Goal: Communication & Community: Answer question/provide support

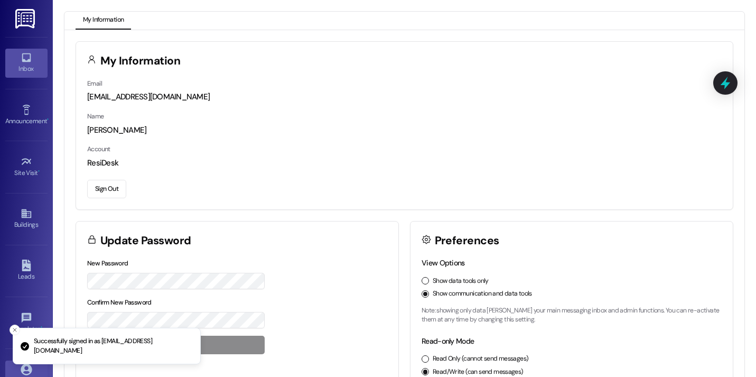
click at [27, 69] on div "Inbox" at bounding box center [26, 68] width 53 height 11
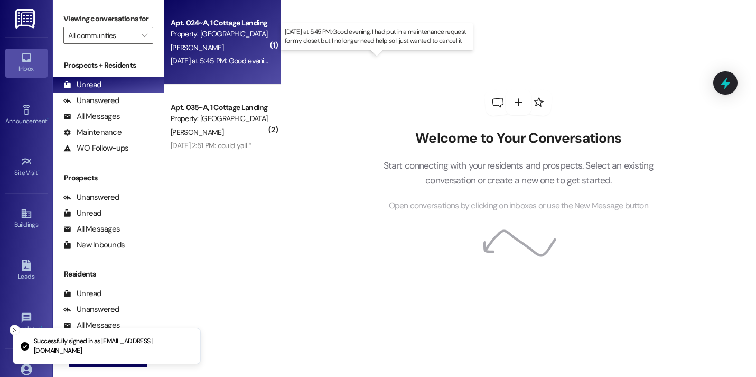
click at [213, 62] on div "Yesterday at 5:45 PM: Good evening, I had put in a maintenance request for my c…" at bounding box center [379, 61] width 416 height 10
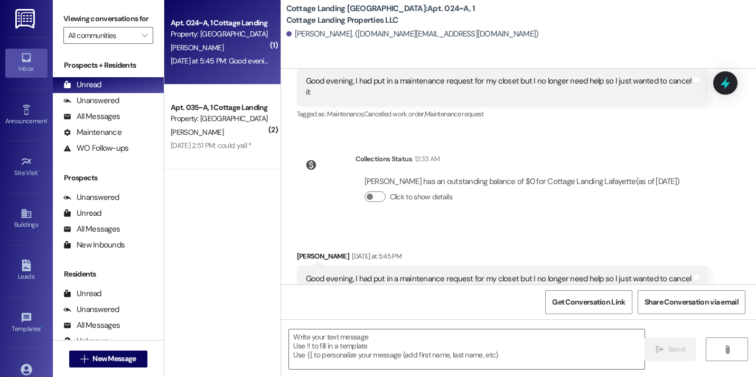
scroll to position [1488, 0]
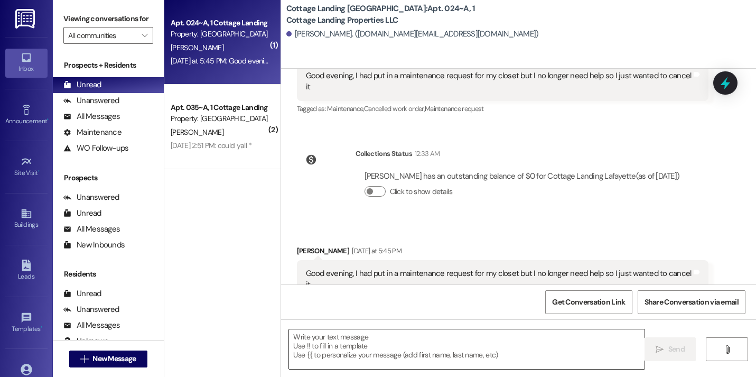
click at [340, 353] on textarea at bounding box center [466, 349] width 355 height 40
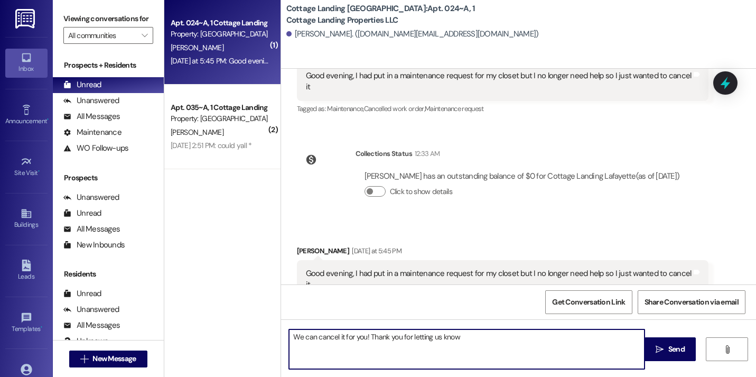
type textarea "We can cancel it for you! Thank you for letting us know!"
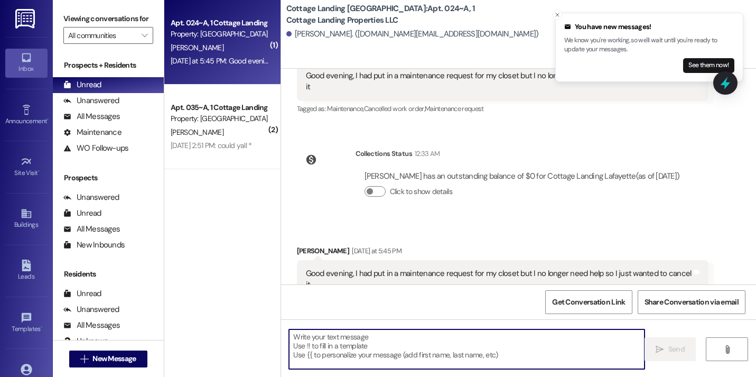
scroll to position [1562, 0]
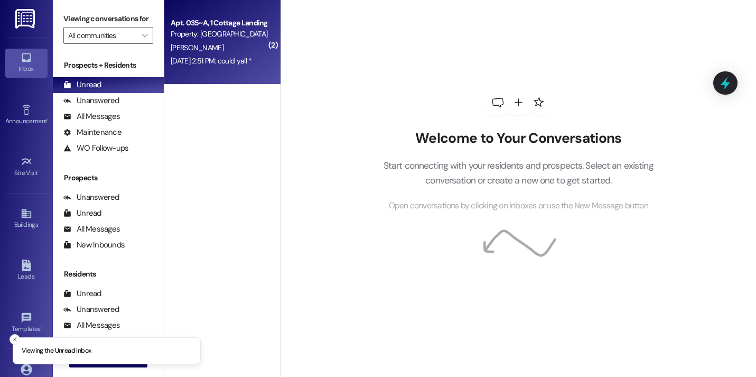
click at [242, 71] on div "Apt. 035~A, 1 Cottage Landing Properties LLC Property: Cottage Landing Lafayett…" at bounding box center [222, 42] width 116 height 84
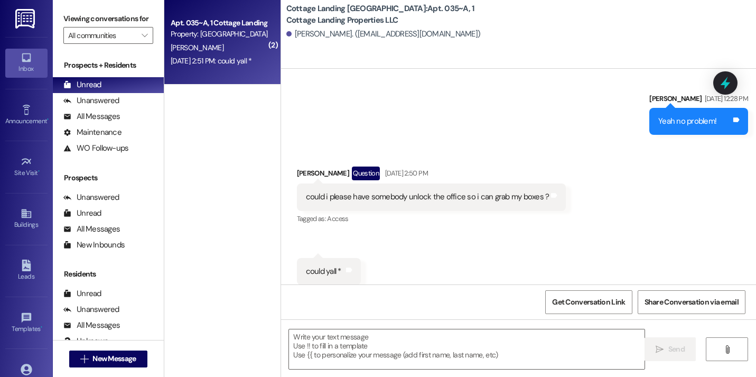
scroll to position [40374, 0]
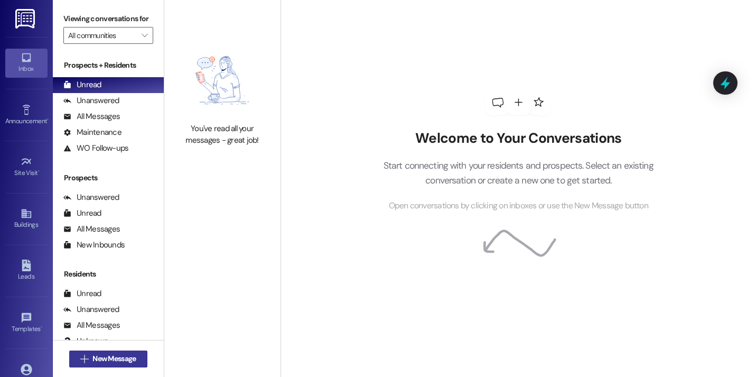
click at [124, 354] on span "New Message" at bounding box center [113, 358] width 43 height 11
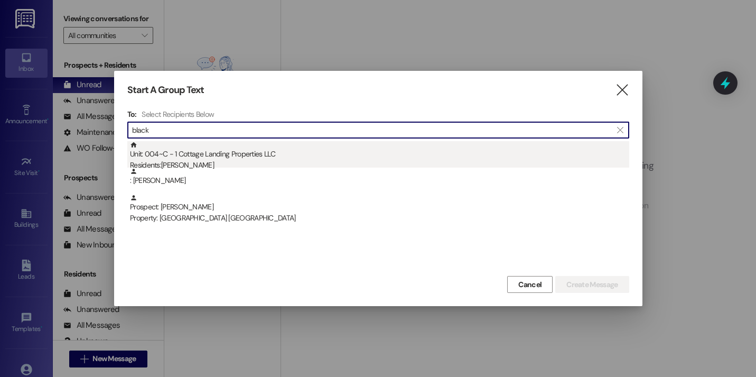
type input "black"
click at [208, 157] on div "Unit: 004~C - 1 Cottage Landing Properties LLC Residents: Grace Blackmon" at bounding box center [379, 156] width 499 height 30
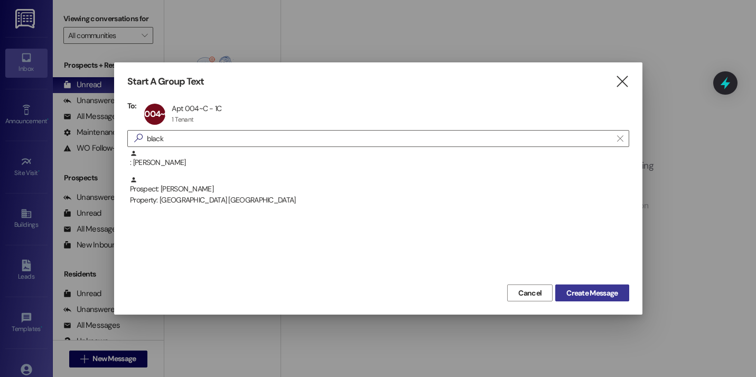
click at [580, 285] on button "Create Message" at bounding box center [591, 292] width 73 height 17
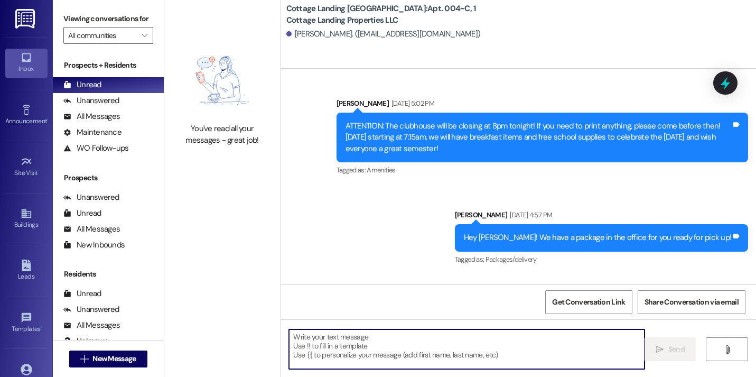
click at [370, 355] on textarea at bounding box center [466, 349] width 355 height 40
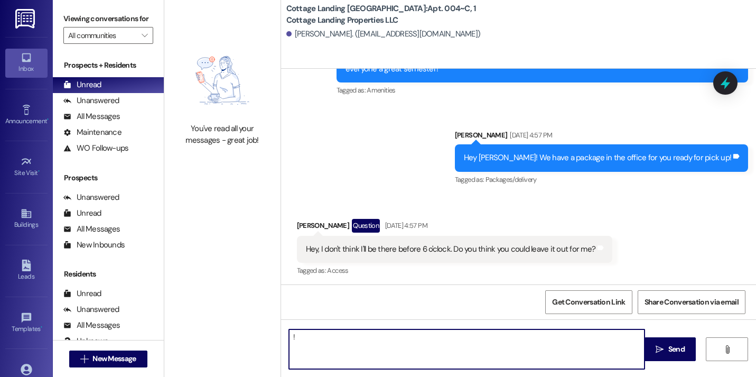
scroll to position [1823, 0]
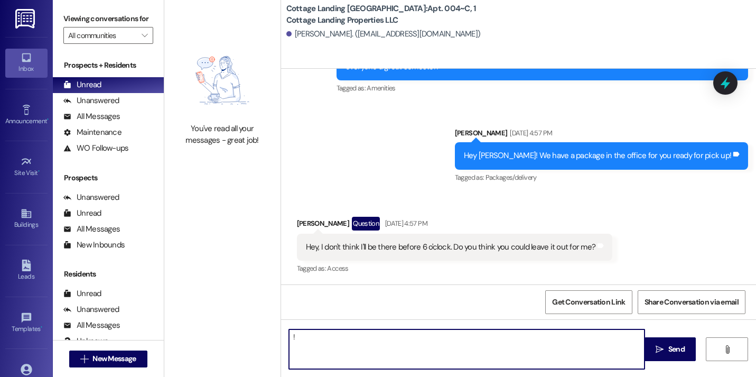
type textarea "!!"
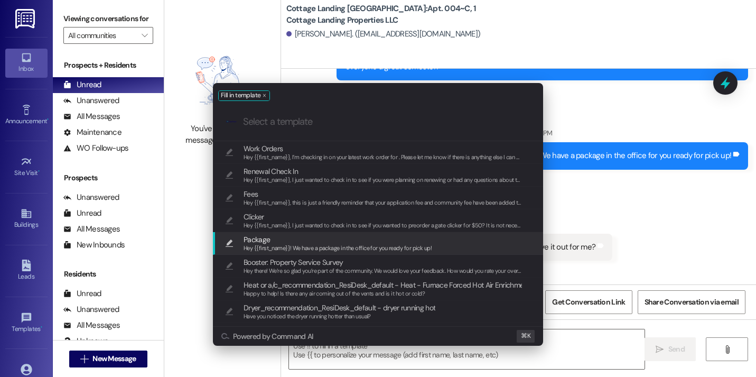
click at [354, 242] on span "Package" at bounding box center [337, 239] width 188 height 12
type textarea "Hey {{first_name}}! We have a package in the office for you ready for pick up!"
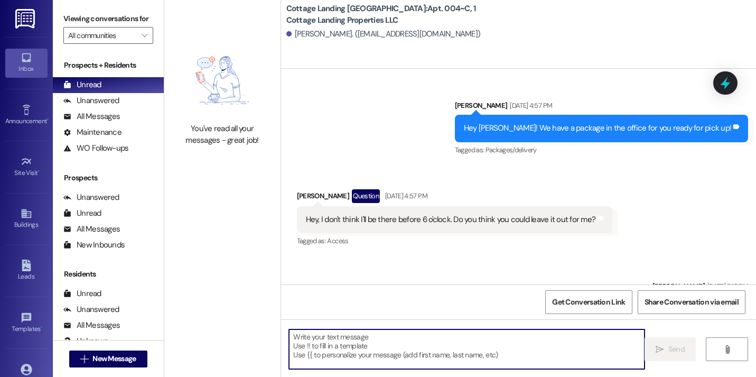
scroll to position [2461, 0]
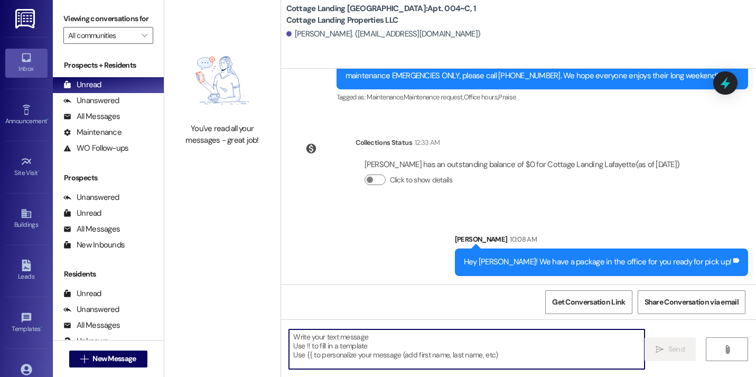
click at [121, 368] on div " New Message" at bounding box center [108, 358] width 78 height 26
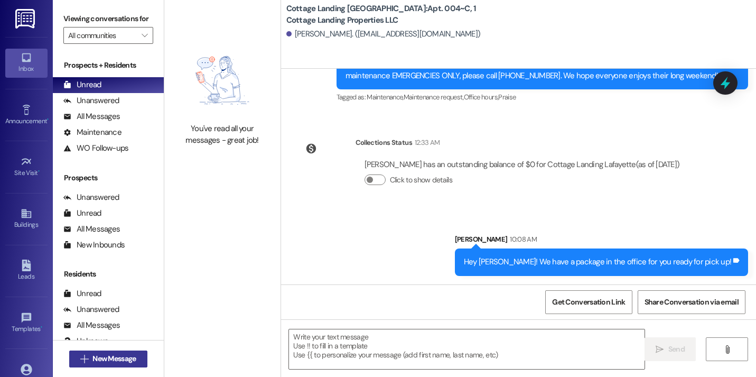
click at [121, 366] on button " New Message" at bounding box center [108, 358] width 78 height 17
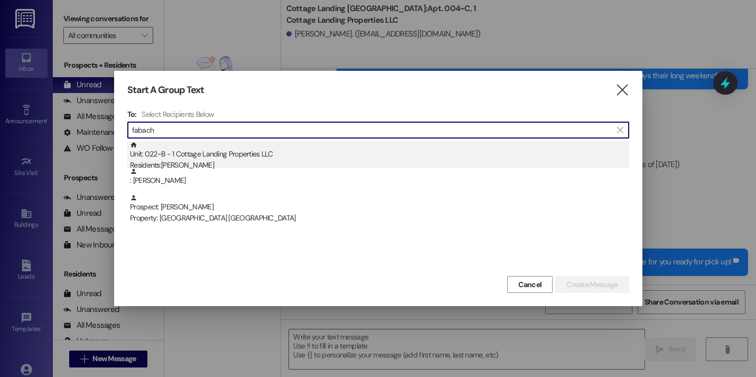
type input "fabach"
click at [236, 156] on div "Unit: 022~B - 1 Cottage Landing Properties LLC Residents: Jeffrey Fabacher Jr" at bounding box center [379, 156] width 499 height 30
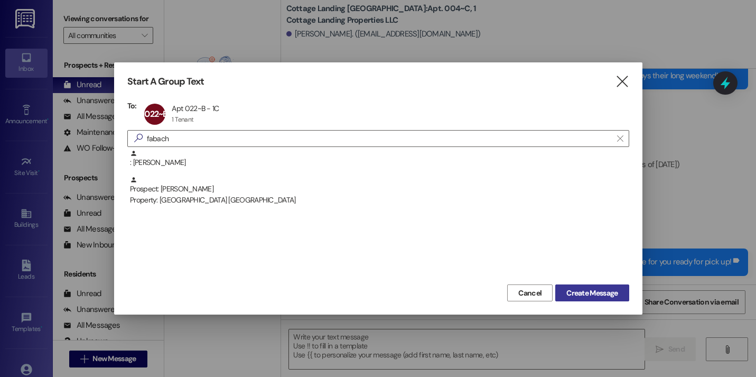
click at [589, 299] on button "Create Message" at bounding box center [591, 292] width 73 height 17
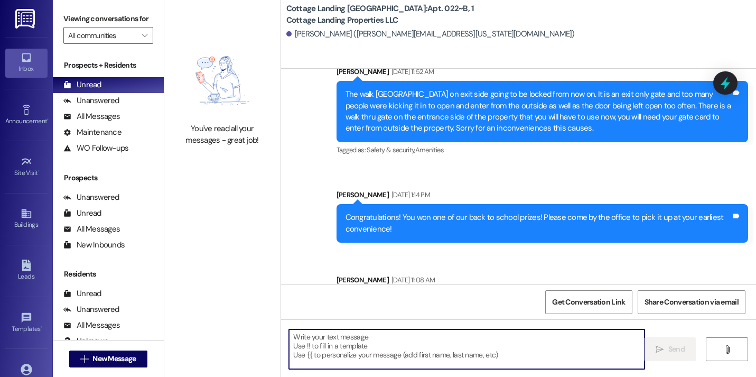
click at [439, 339] on textarea at bounding box center [466, 349] width 355 height 40
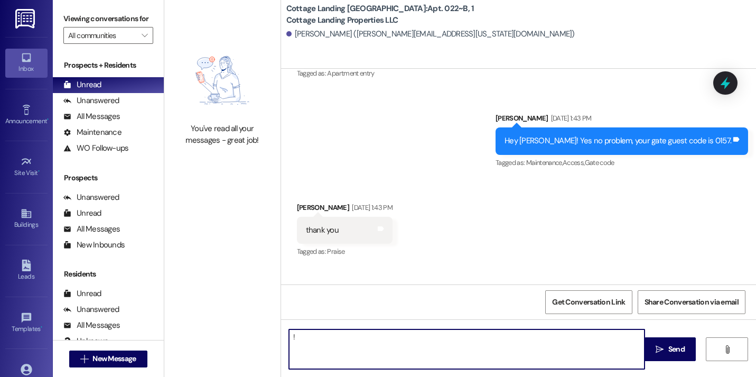
type textarea "!!"
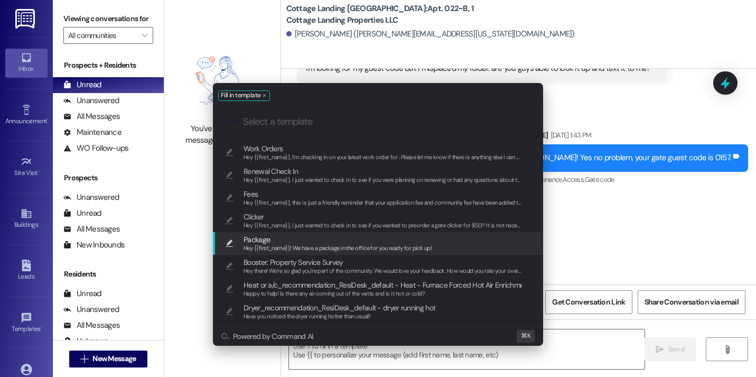
click at [342, 234] on span "Package" at bounding box center [337, 239] width 188 height 12
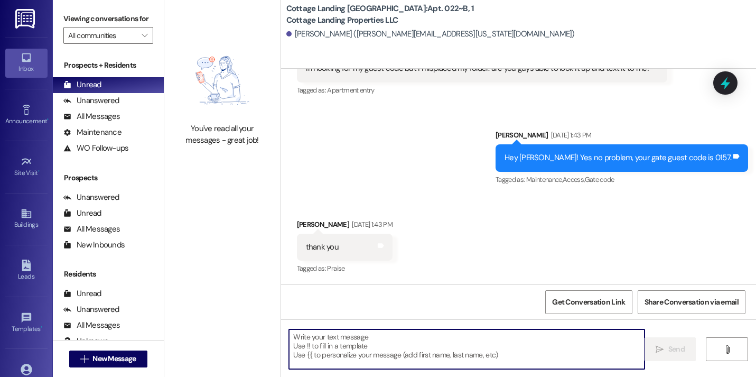
type textarea "Hey {{first_name}}! We have a package in the office for you ready for pick up!"
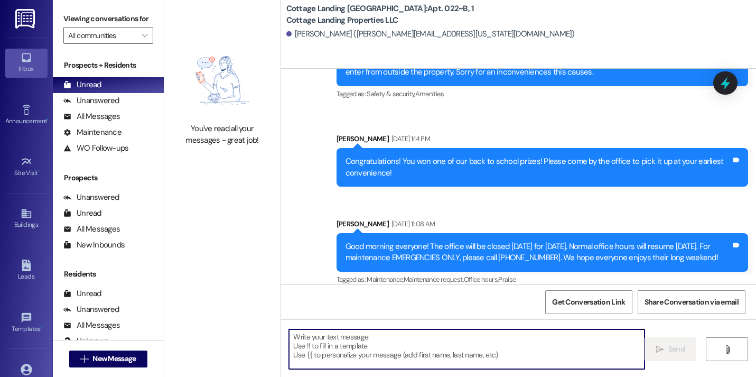
scroll to position [2722, 0]
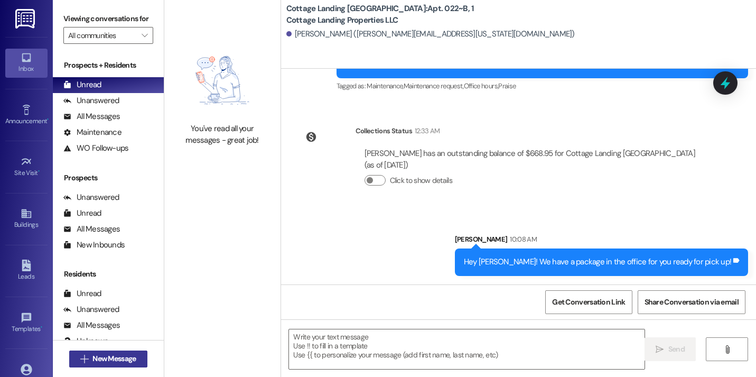
click at [128, 360] on span "New Message" at bounding box center [113, 358] width 43 height 11
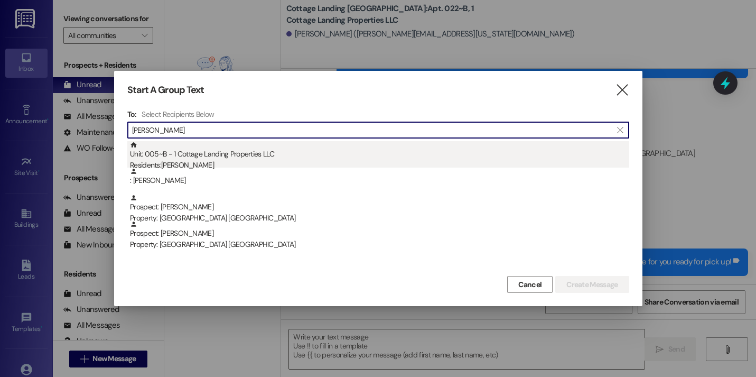
type input "beall"
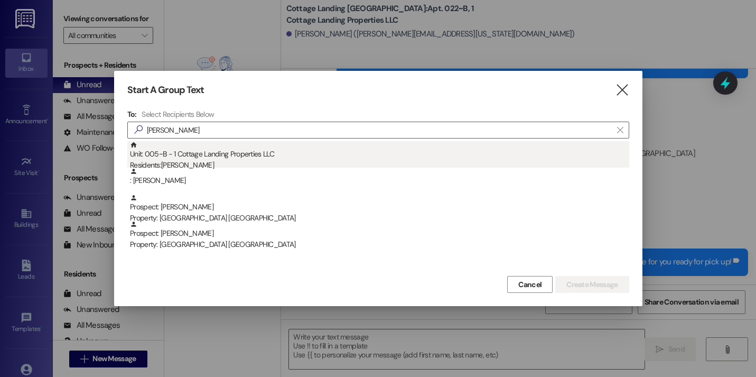
click at [269, 165] on div "Residents: Matthew Beall" at bounding box center [379, 164] width 499 height 11
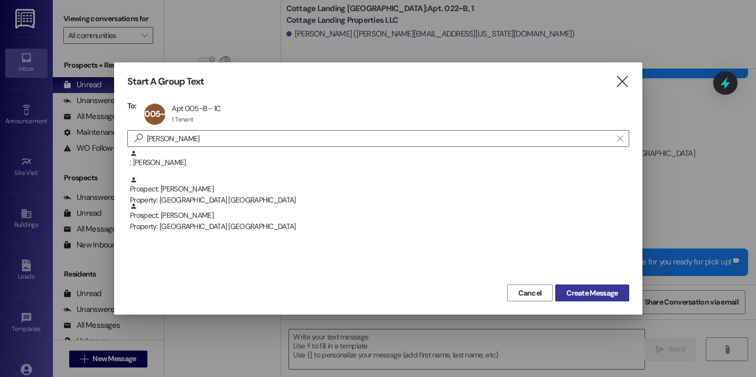
click at [604, 296] on span "Create Message" at bounding box center [591, 292] width 51 height 11
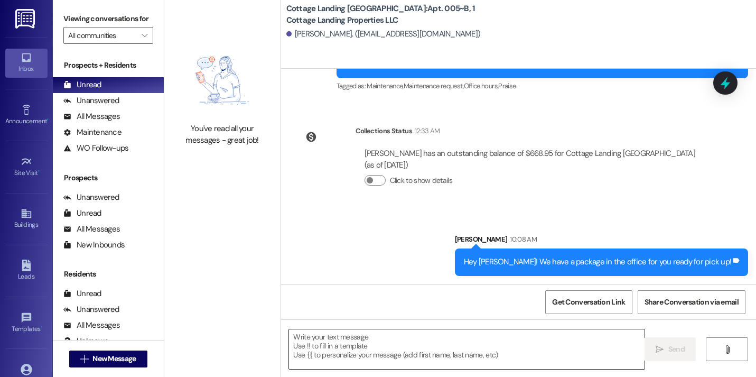
scroll to position [1240, 0]
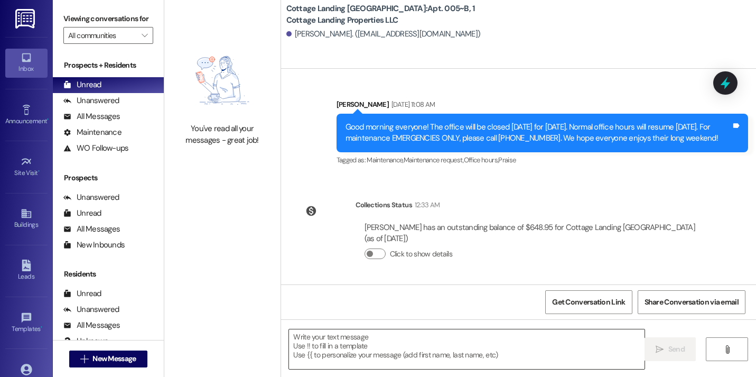
click at [441, 352] on textarea at bounding box center [466, 349] width 355 height 40
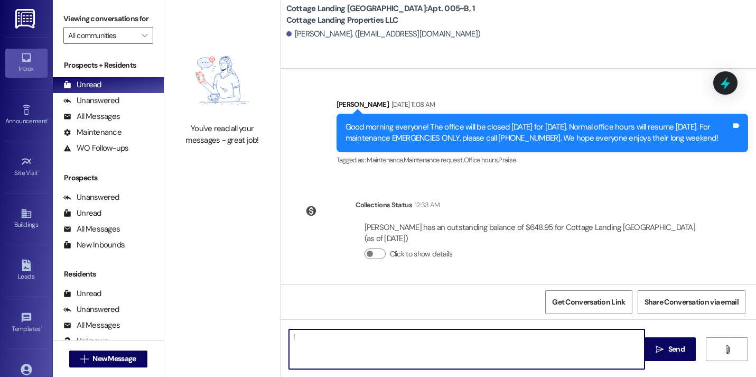
type textarea "!!"
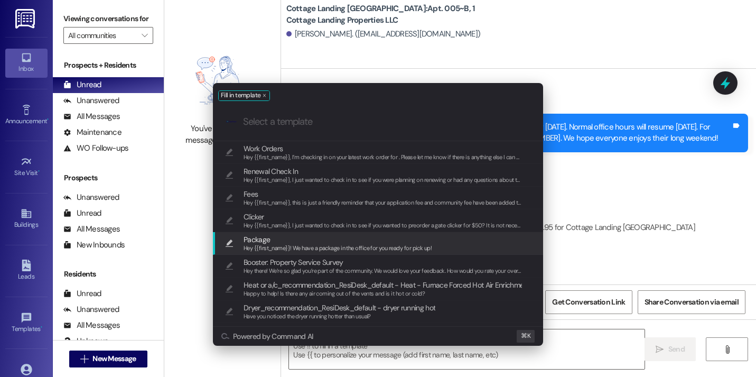
click at [339, 239] on span "Package" at bounding box center [337, 239] width 188 height 12
type textarea "Hey {{first_name}}! We have a package in the office for you ready for pick up!"
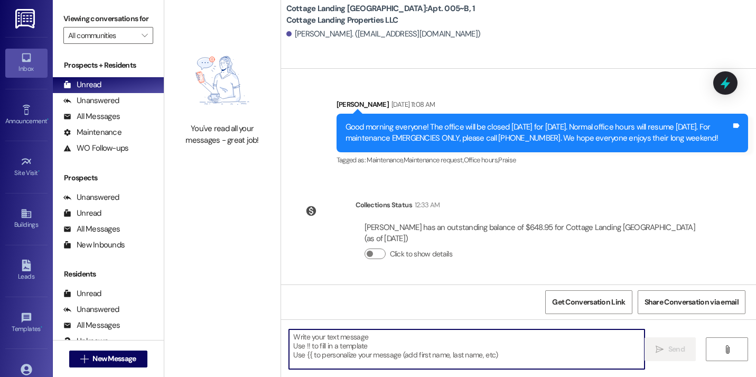
scroll to position [1314, 0]
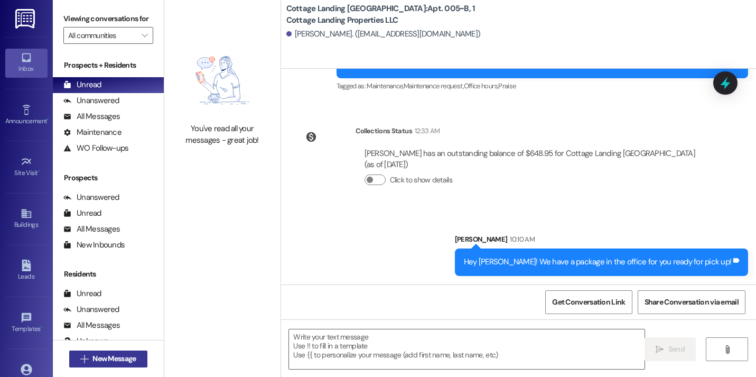
click at [134, 353] on span "New Message" at bounding box center [113, 358] width 43 height 11
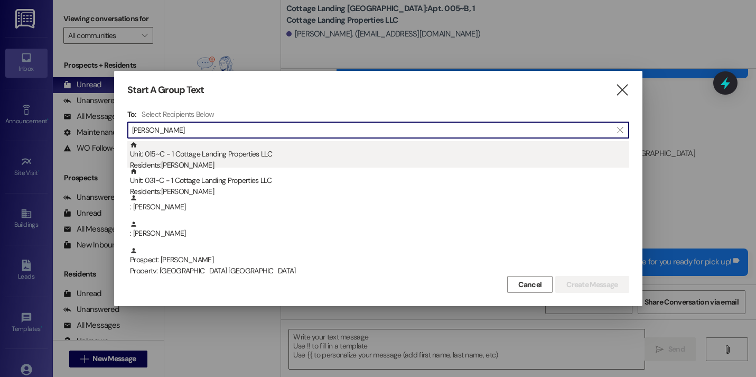
type input "hudson"
click at [247, 159] on div "Unit: 015~C - 1 Cottage Landing Properties LLC Residents: Rebekah Hudson" at bounding box center [379, 156] width 499 height 30
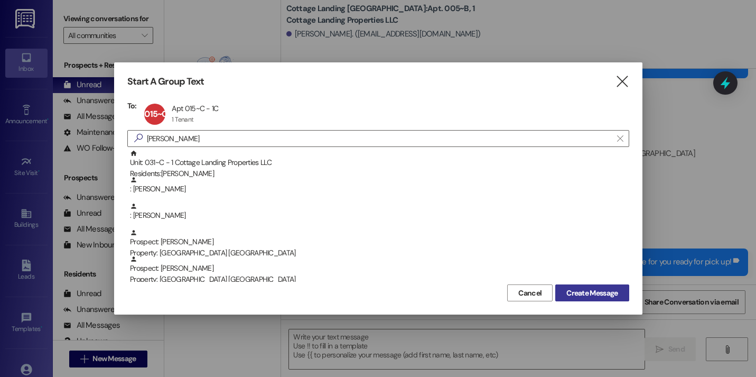
click at [575, 293] on span "Create Message" at bounding box center [591, 292] width 51 height 11
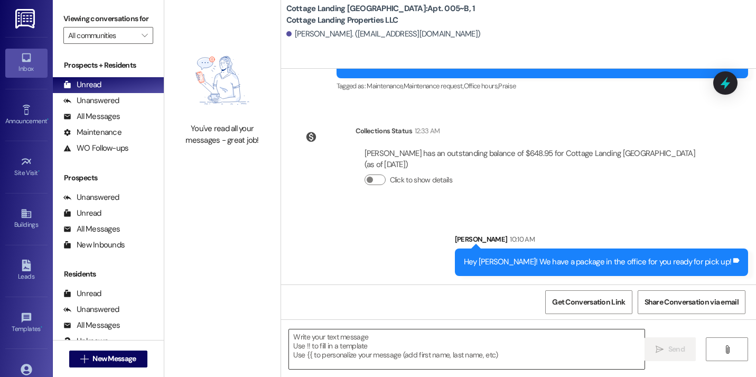
click at [437, 333] on textarea at bounding box center [466, 349] width 355 height 40
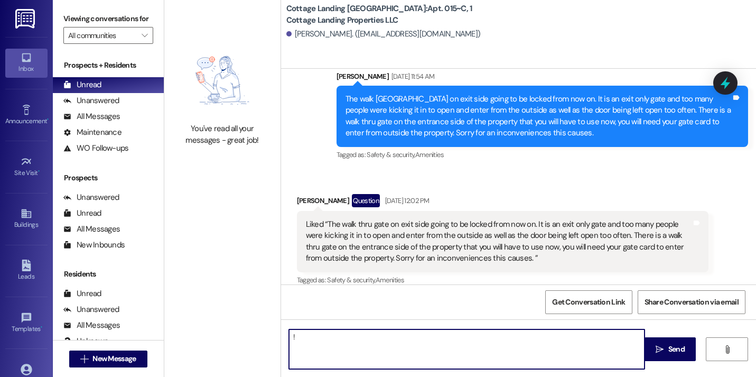
type textarea "!!"
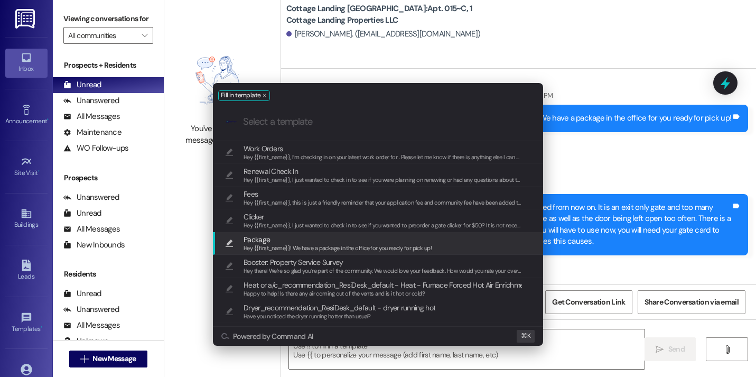
scroll to position [835, 0]
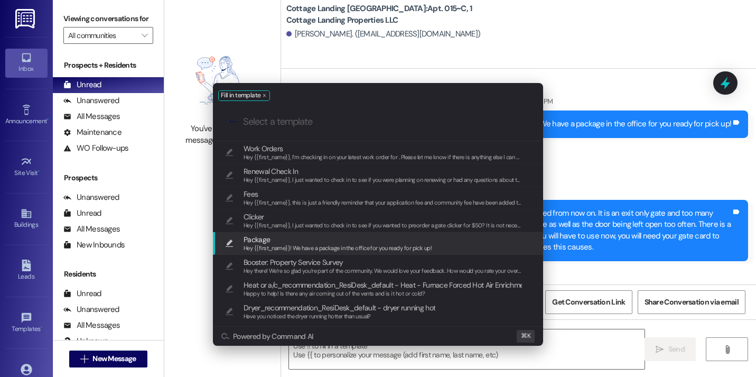
click at [377, 243] on span "Package" at bounding box center [337, 239] width 188 height 12
type textarea "Hey {{first_name}}! We have a package in the office for you ready for pick up!"
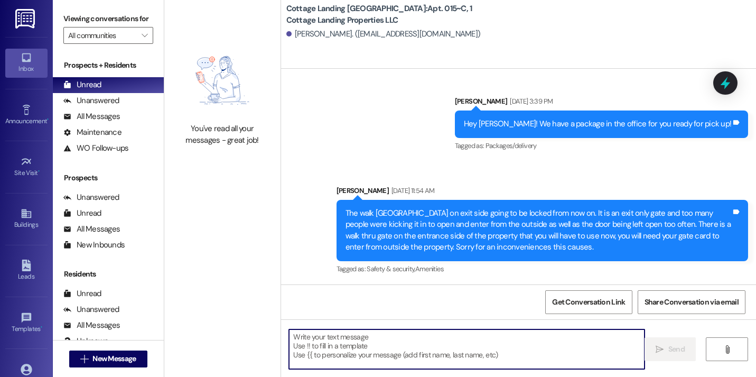
click at [123, 347] on div " New Message" at bounding box center [108, 358] width 78 height 26
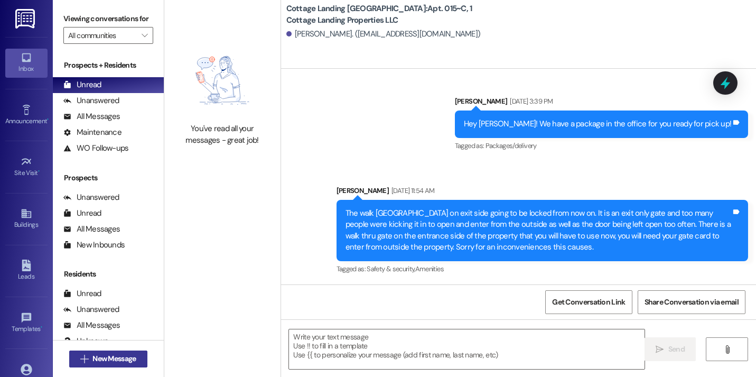
click at [124, 360] on span "New Message" at bounding box center [113, 358] width 43 height 11
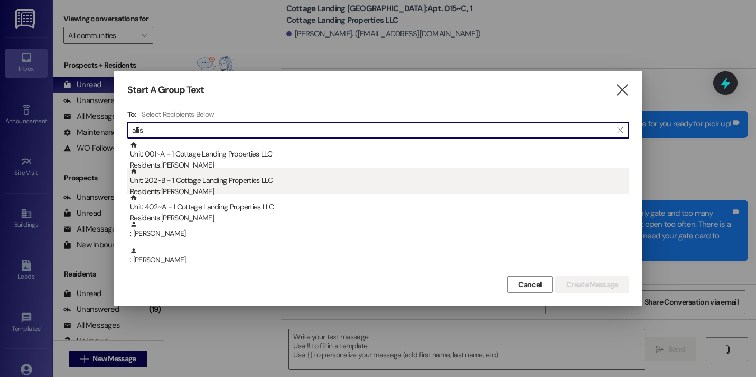
type input "allis"
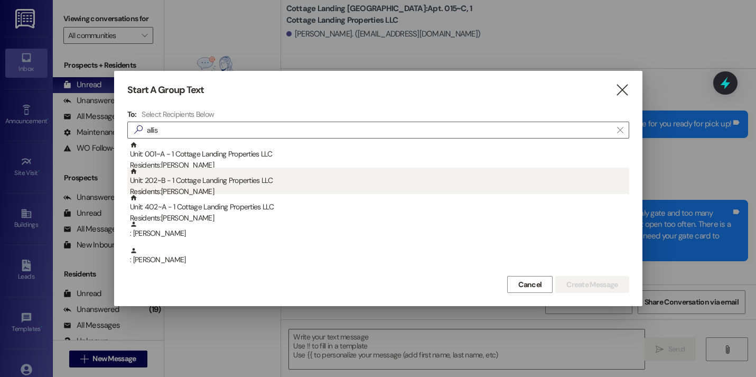
click at [204, 177] on div "Unit: 202~B - 1 Cottage Landing Properties LLC Residents: Amiyah Allison" at bounding box center [379, 182] width 499 height 30
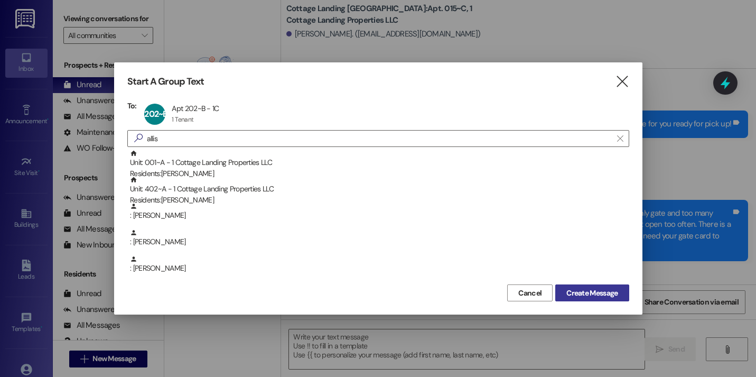
click at [591, 291] on span "Create Message" at bounding box center [591, 292] width 51 height 11
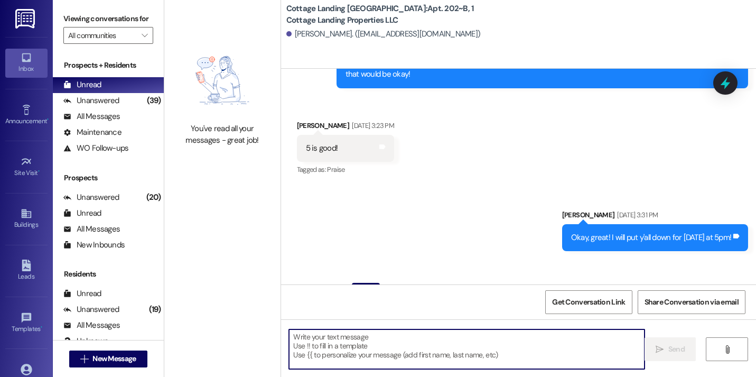
click at [388, 342] on textarea at bounding box center [466, 349] width 355 height 40
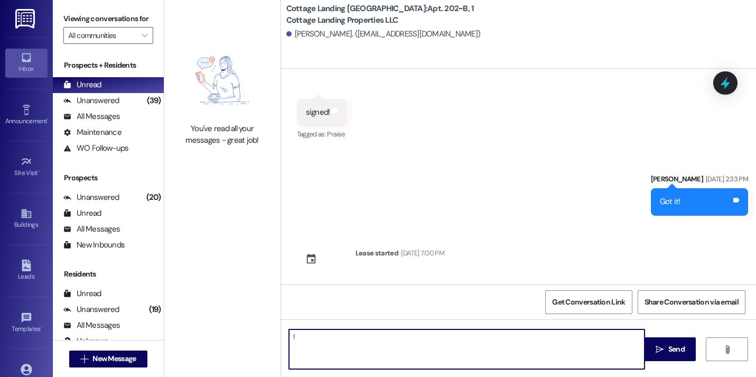
type textarea "!!"
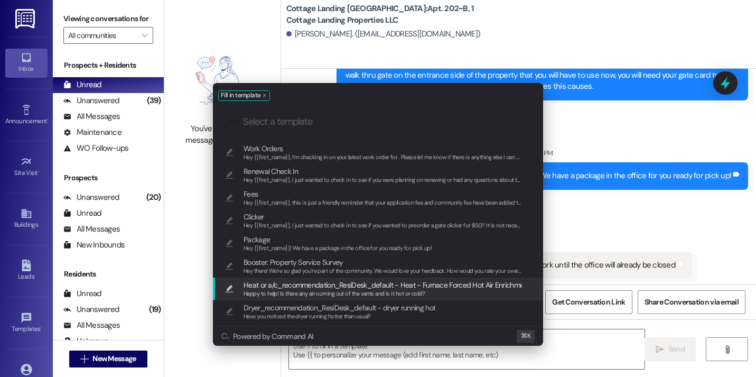
scroll to position [3541, 0]
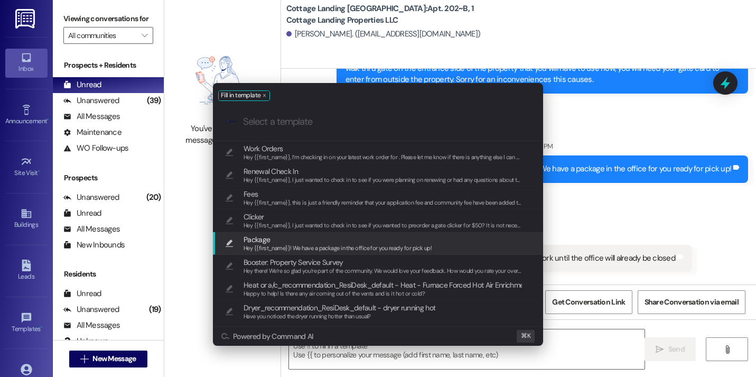
click at [349, 250] on span "Hey {{first_name}}! We have a package in the office for you ready for pick up!" at bounding box center [337, 247] width 188 height 7
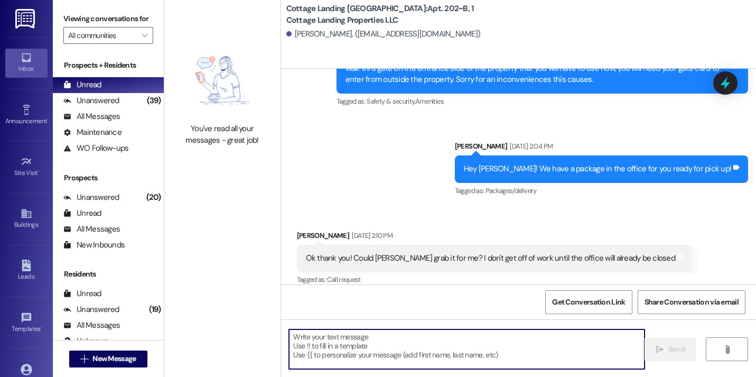
type textarea "Hey {{first_name}}! We have a package in the office for you ready for pick up!"
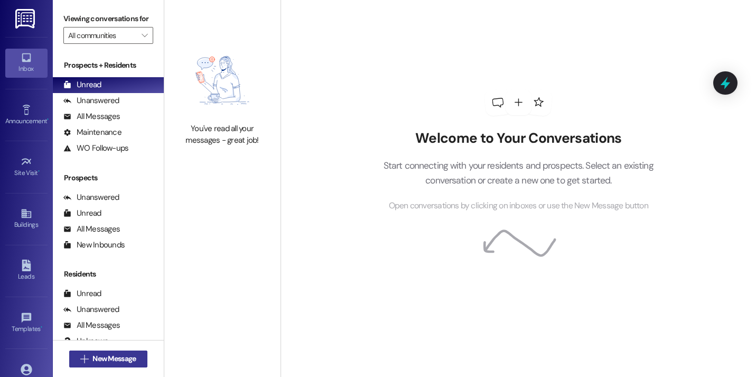
click at [128, 363] on span "New Message" at bounding box center [113, 358] width 43 height 11
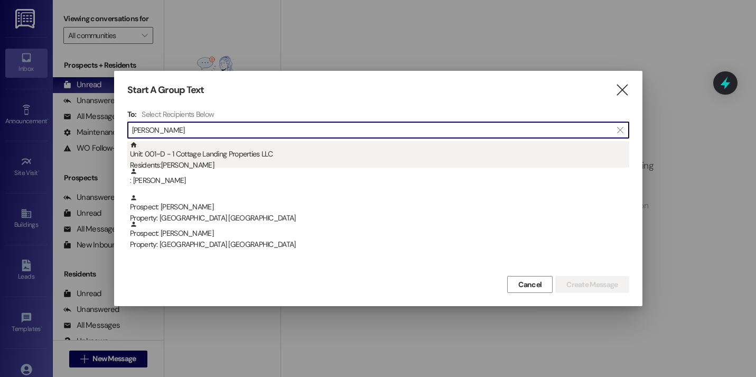
type input "[PERSON_NAME]"
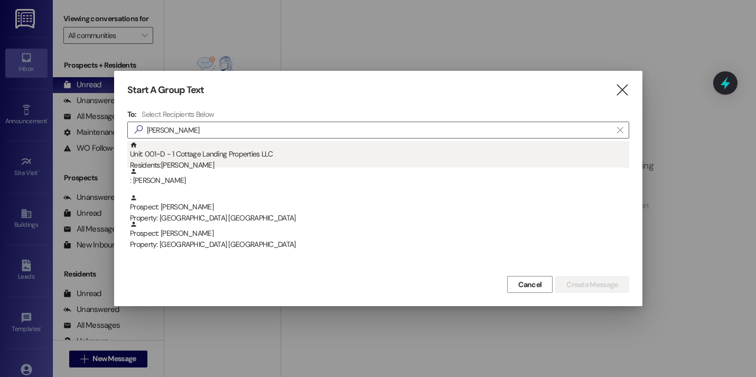
click at [160, 159] on div "Residents: Bailey Tibbett" at bounding box center [379, 164] width 499 height 11
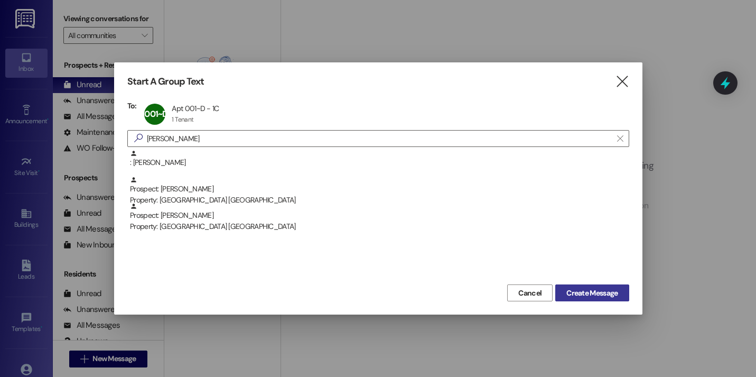
click at [584, 296] on span "Create Message" at bounding box center [591, 292] width 51 height 11
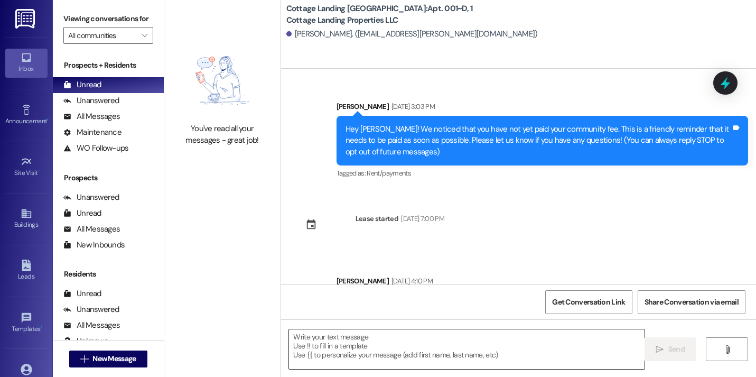
click at [312, 350] on textarea at bounding box center [466, 349] width 355 height 40
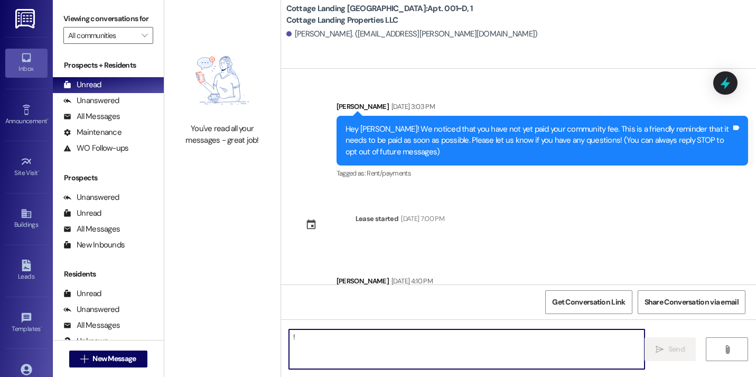
type textarea "!!"
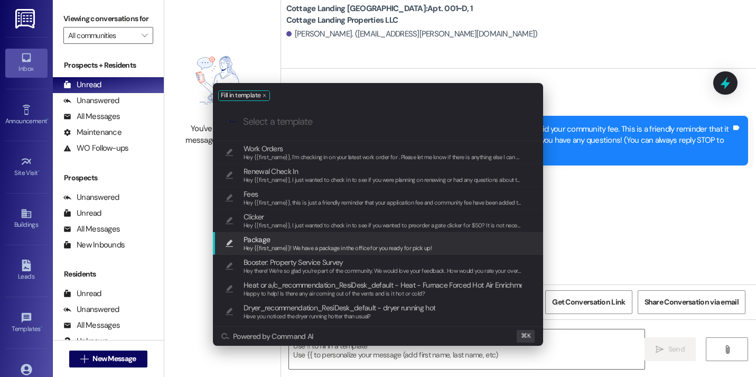
click at [261, 245] on span "Hey {{first_name}}! We have a package in the office for you ready for pick up!" at bounding box center [337, 247] width 188 height 7
type textarea "Hey {{first_name}}! We have a package in the office for you ready for pick up!"
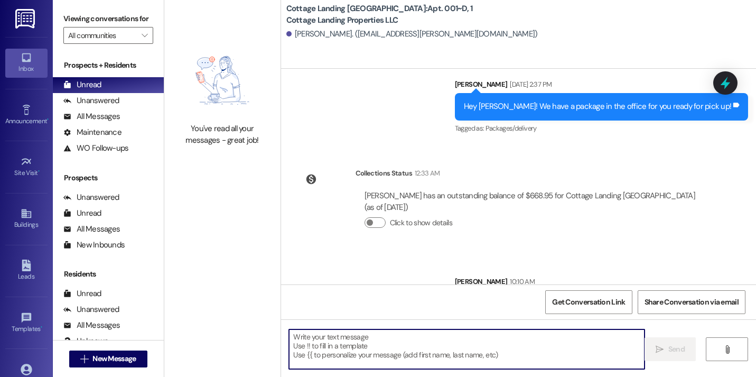
scroll to position [817, 0]
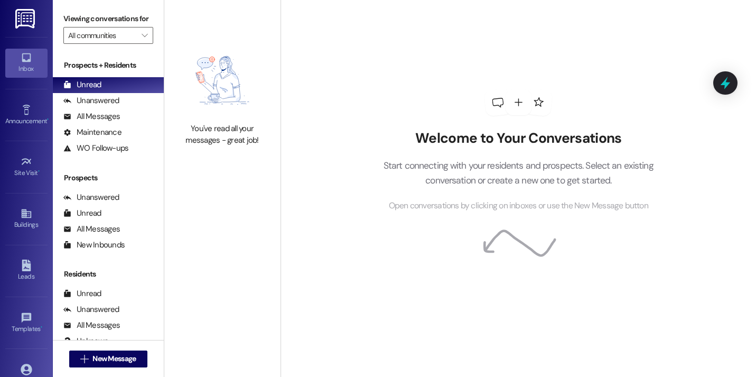
click at [301, 78] on div "Welcome to Your Conversations Start connecting with your residents and prospect…" at bounding box center [517, 188] width 475 height 377
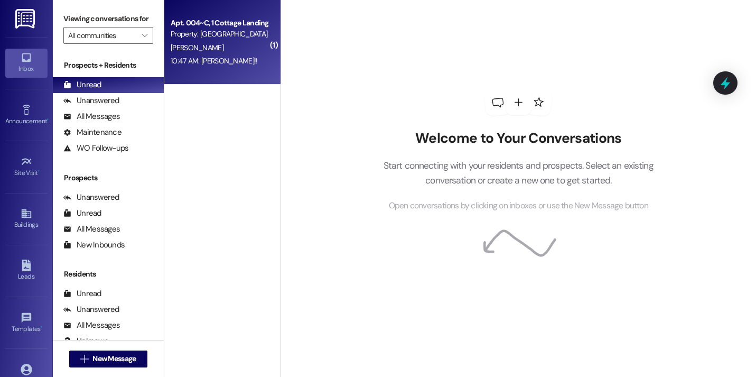
click at [252, 68] on div "Apt. 004~C, 1 Cottage Landing Properties LLC Property: Cottage Landing Lafayett…" at bounding box center [222, 42] width 116 height 84
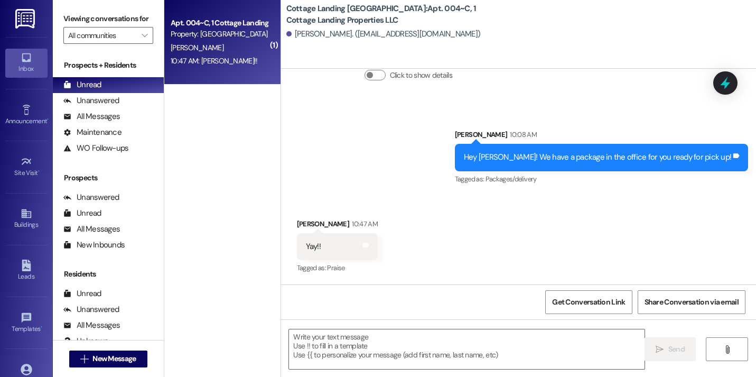
scroll to position [2566, 0]
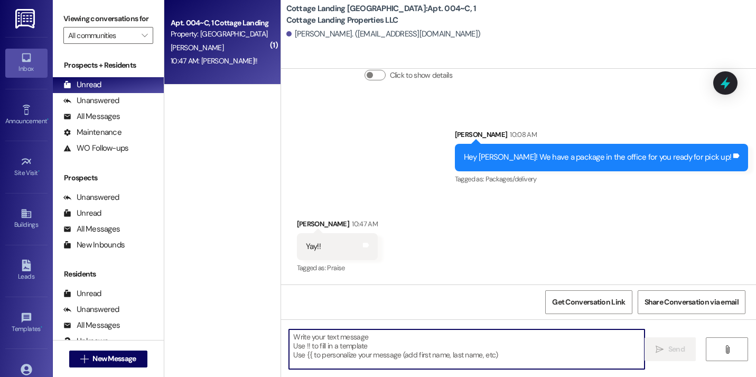
click at [360, 345] on textarea at bounding box center [466, 349] width 355 height 40
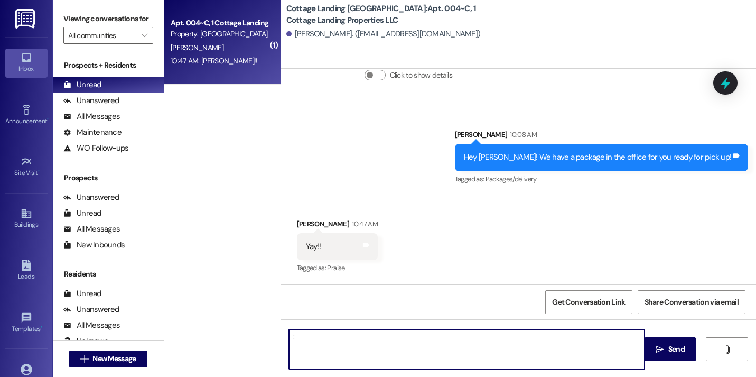
type textarea ":)"
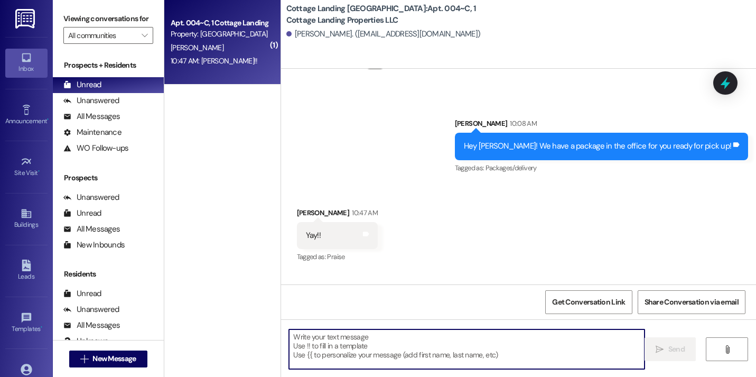
scroll to position [2639, 0]
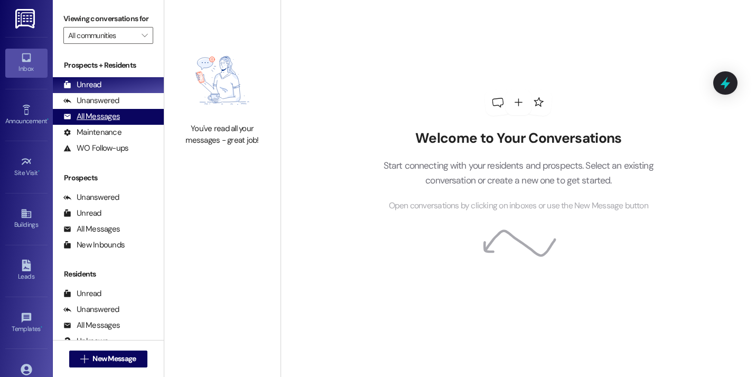
click at [107, 120] on div "All Messages (undefined)" at bounding box center [108, 117] width 111 height 16
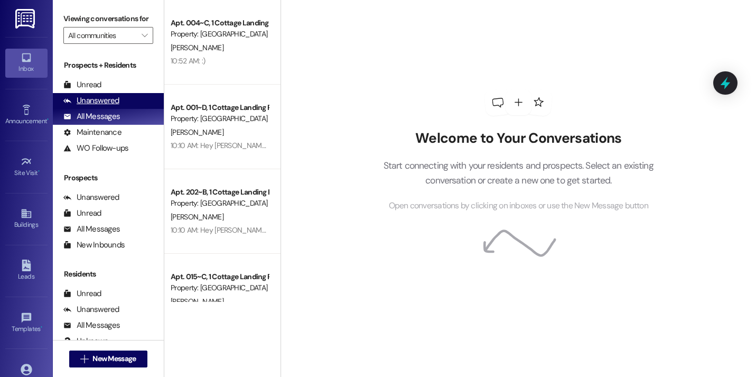
click at [112, 106] on div "Unanswered" at bounding box center [91, 100] width 56 height 11
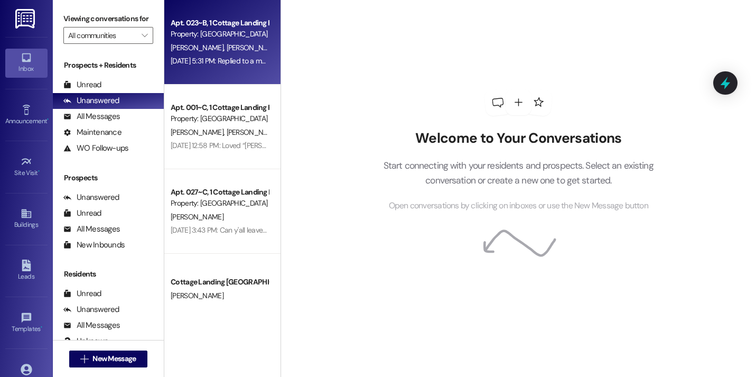
click at [247, 74] on div "Apt. 023~B, 1 Cottage Landing Properties LLC Property: Cottage Landing Lafayett…" at bounding box center [222, 42] width 116 height 84
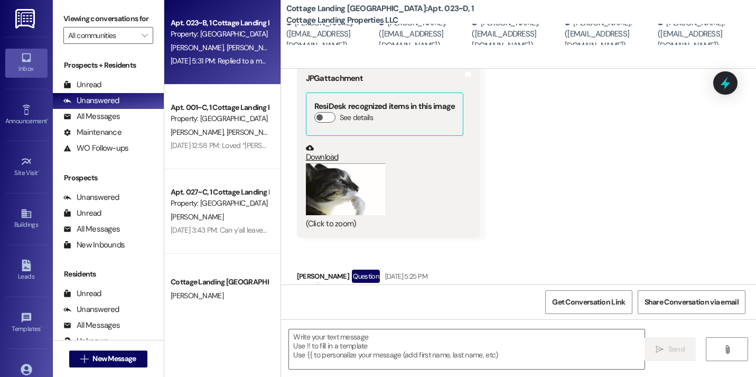
scroll to position [600, 0]
click at [360, 193] on button "Zoom image" at bounding box center [345, 189] width 79 height 52
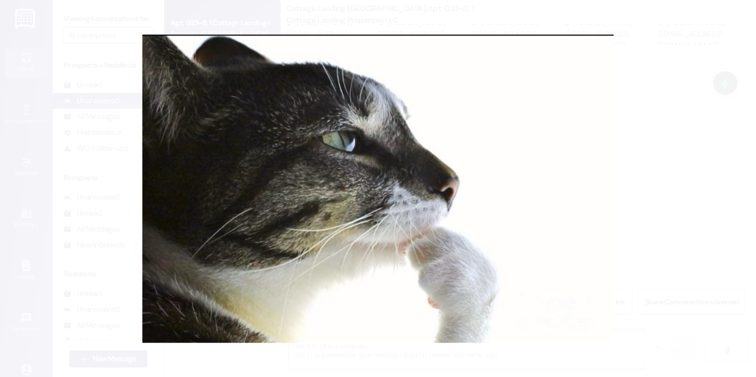
click at [674, 166] on button "Unzoom image" at bounding box center [378, 188] width 756 height 377
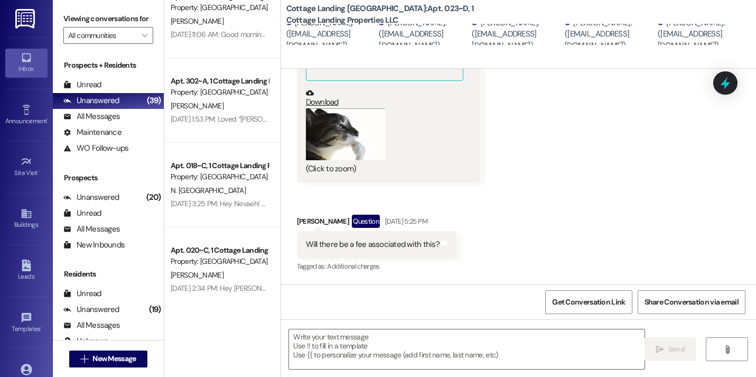
scroll to position [1473, 0]
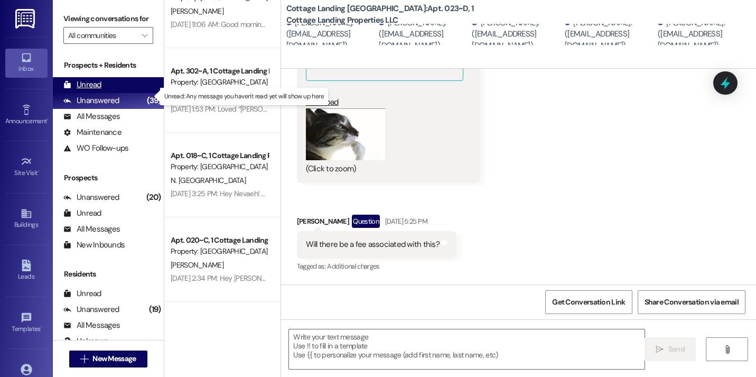
click at [138, 93] on div "Unread (0)" at bounding box center [108, 85] width 111 height 16
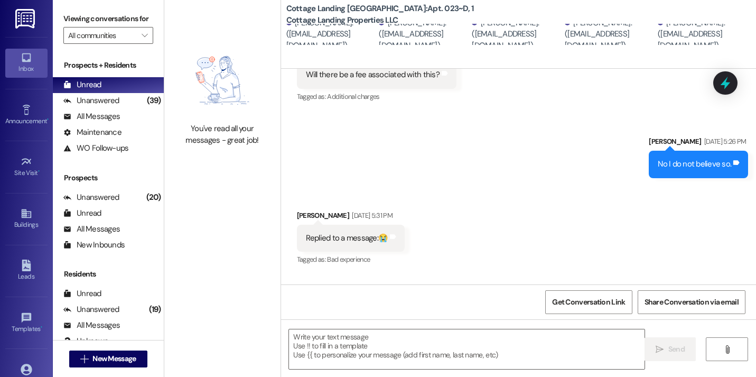
scroll to position [814, 0]
